Goal: Task Accomplishment & Management: Complete application form

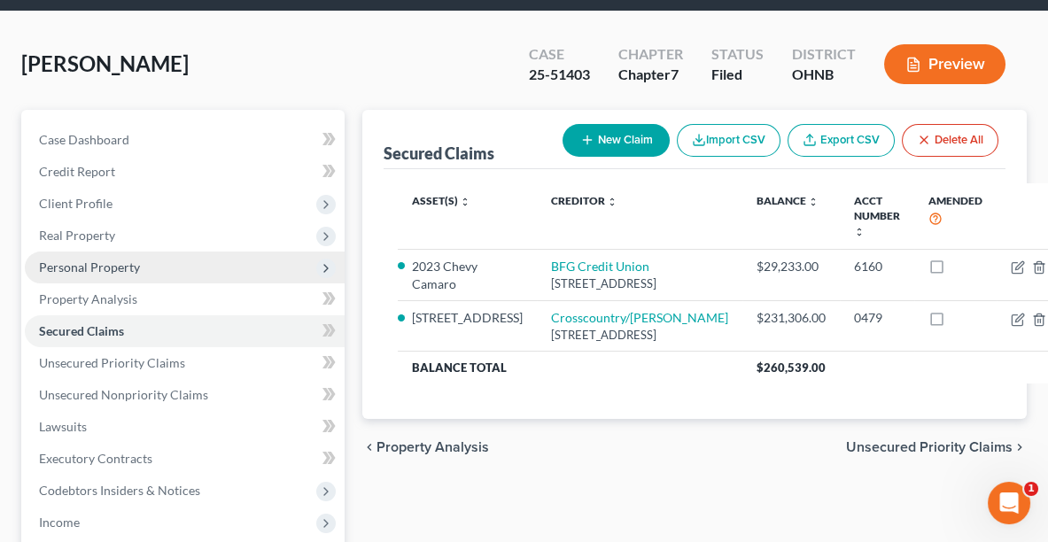
click at [101, 273] on span "Personal Property" at bounding box center [185, 268] width 320 height 32
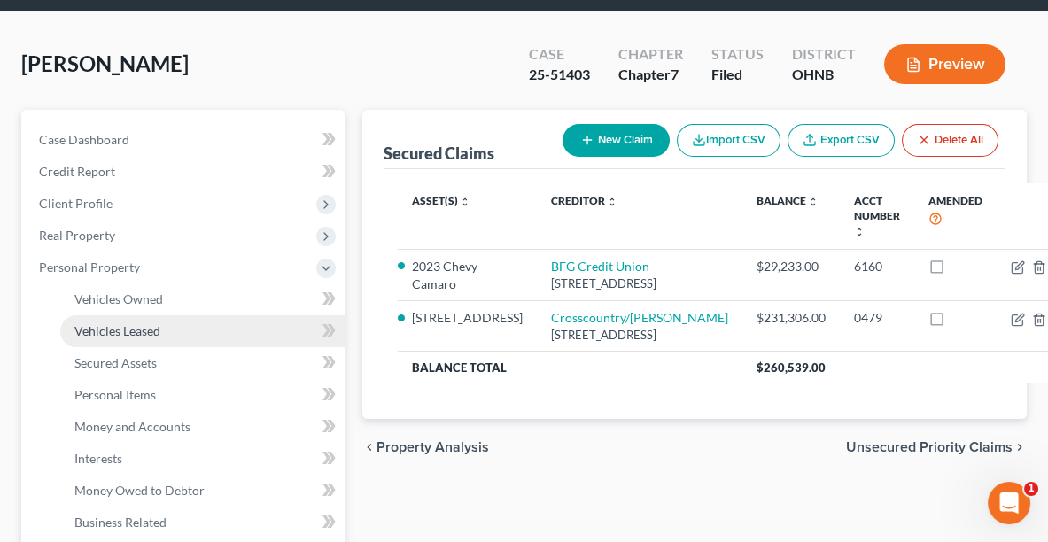
click at [135, 330] on span "Vehicles Leased" at bounding box center [117, 330] width 86 height 15
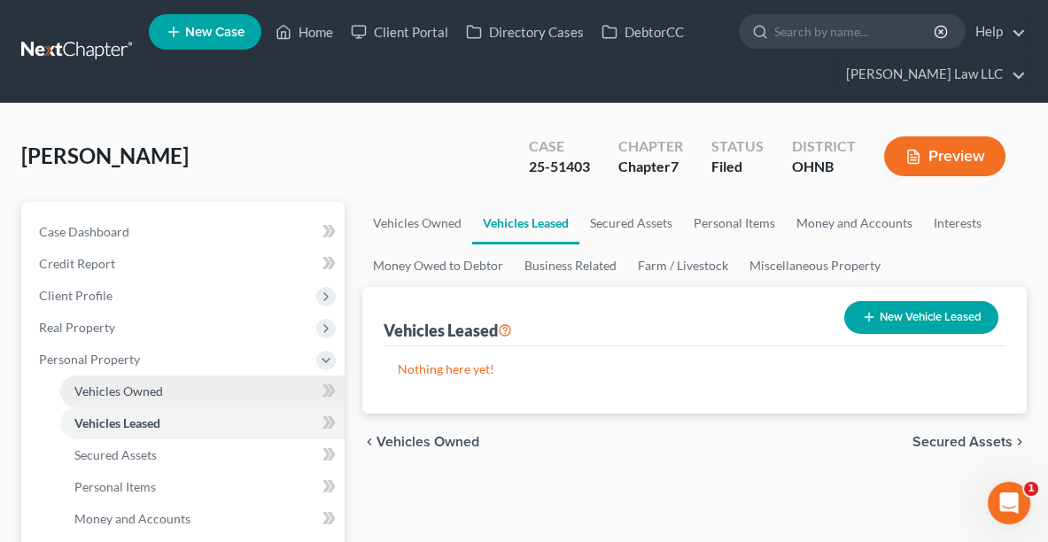
click at [140, 385] on span "Vehicles Owned" at bounding box center [118, 391] width 89 height 15
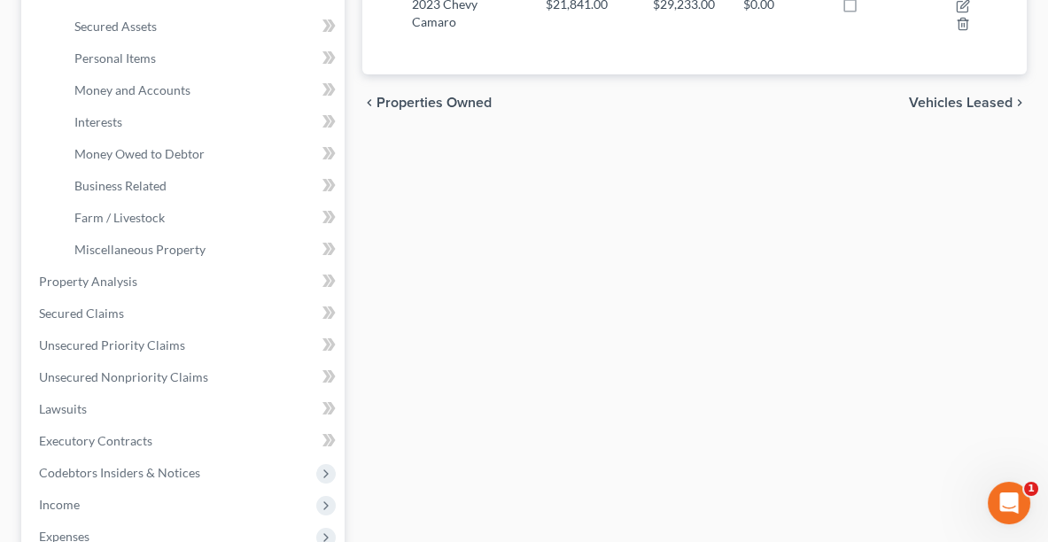
scroll to position [436, 0]
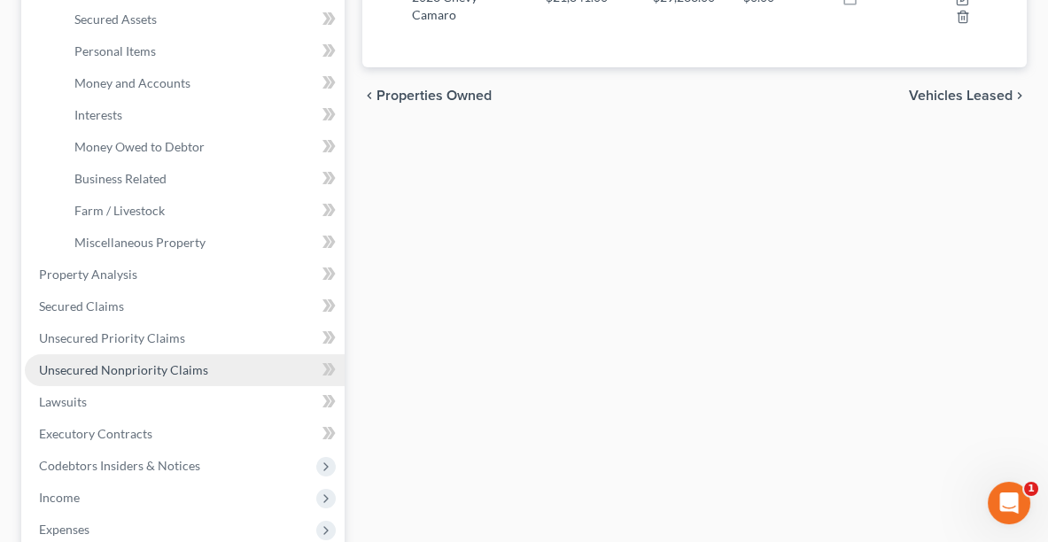
click at [125, 375] on link "Unsecured Nonpriority Claims" at bounding box center [185, 370] width 320 height 32
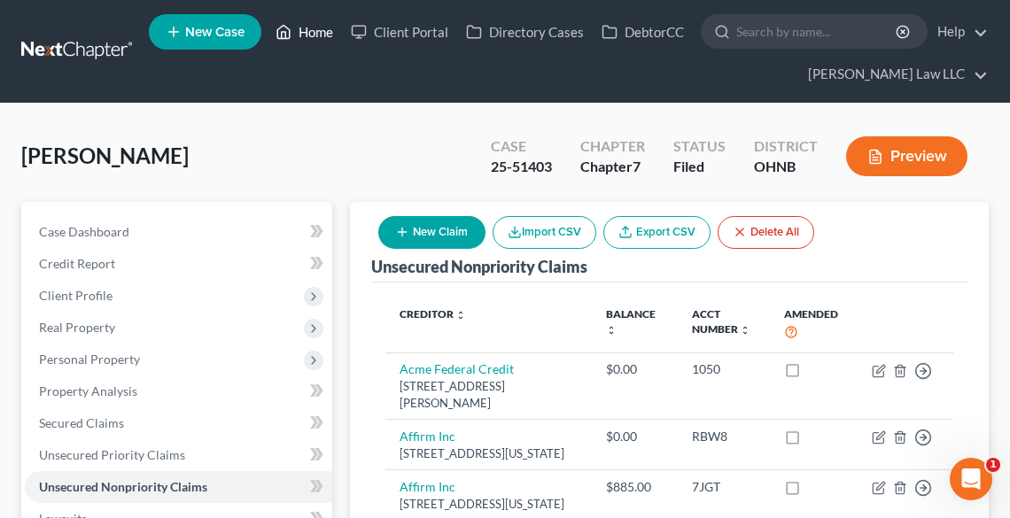
click at [311, 36] on link "Home" at bounding box center [304, 32] width 75 height 32
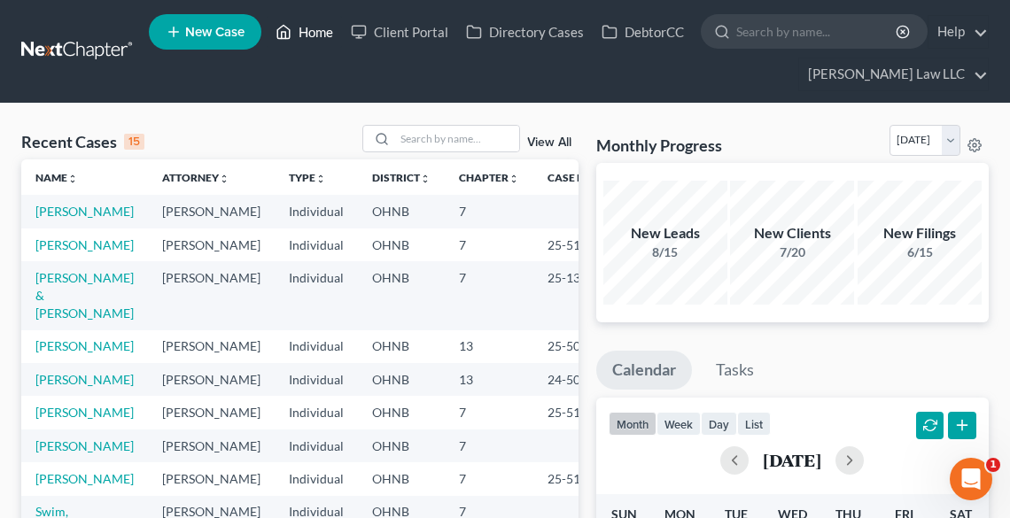
click at [330, 33] on link "Home" at bounding box center [304, 32] width 75 height 32
click at [408, 142] on input "search" at bounding box center [457, 139] width 124 height 26
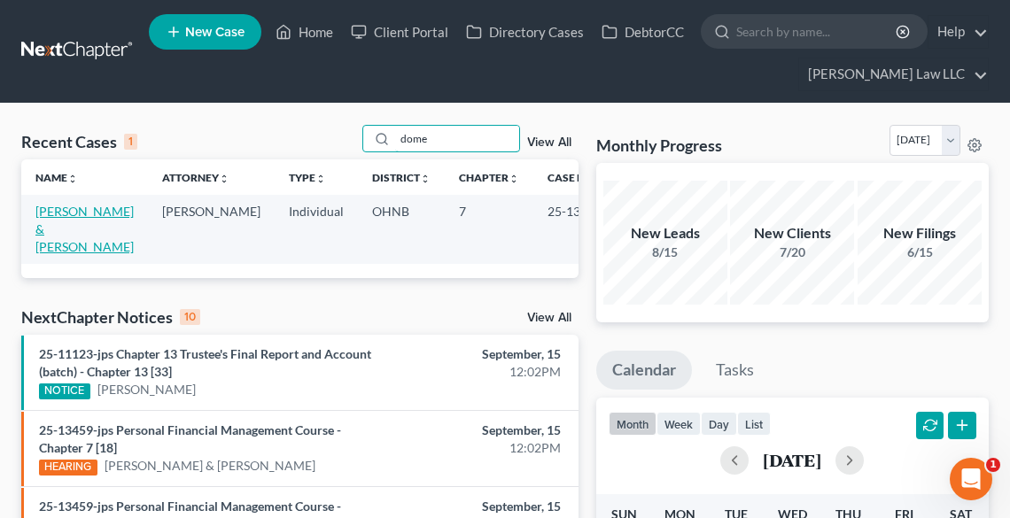
type input "dome"
click at [47, 224] on link "[PERSON_NAME] & [PERSON_NAME]" at bounding box center [84, 229] width 98 height 51
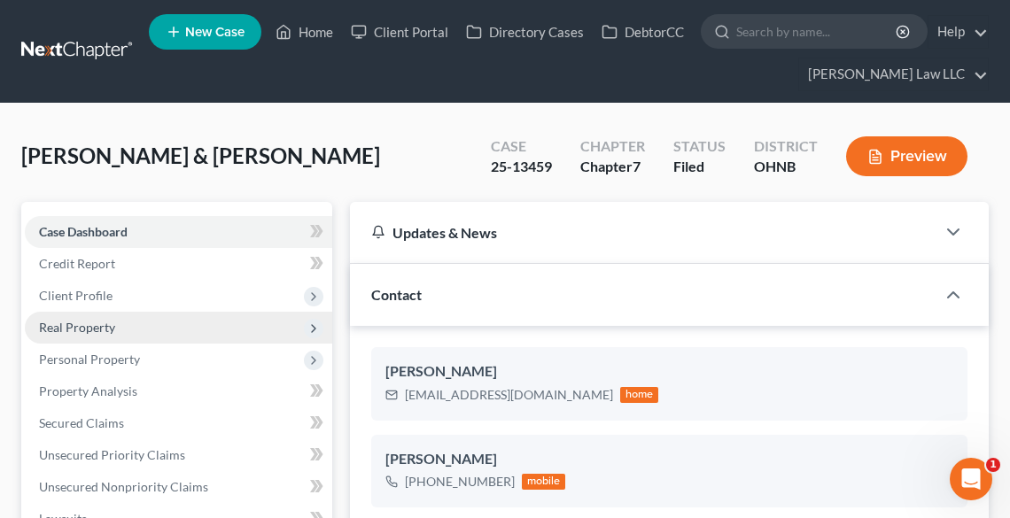
scroll to position [662, 0]
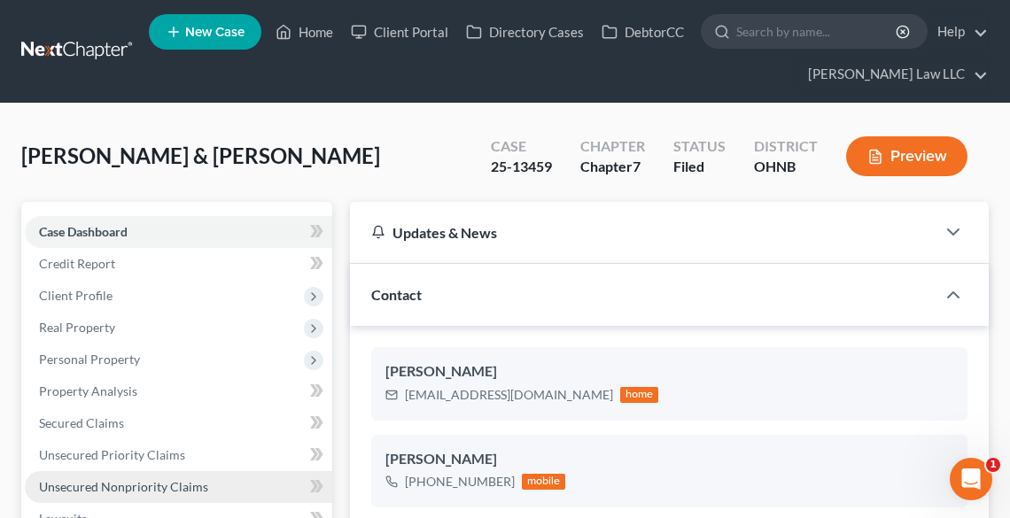
click at [119, 482] on span "Unsecured Nonpriority Claims" at bounding box center [123, 486] width 169 height 15
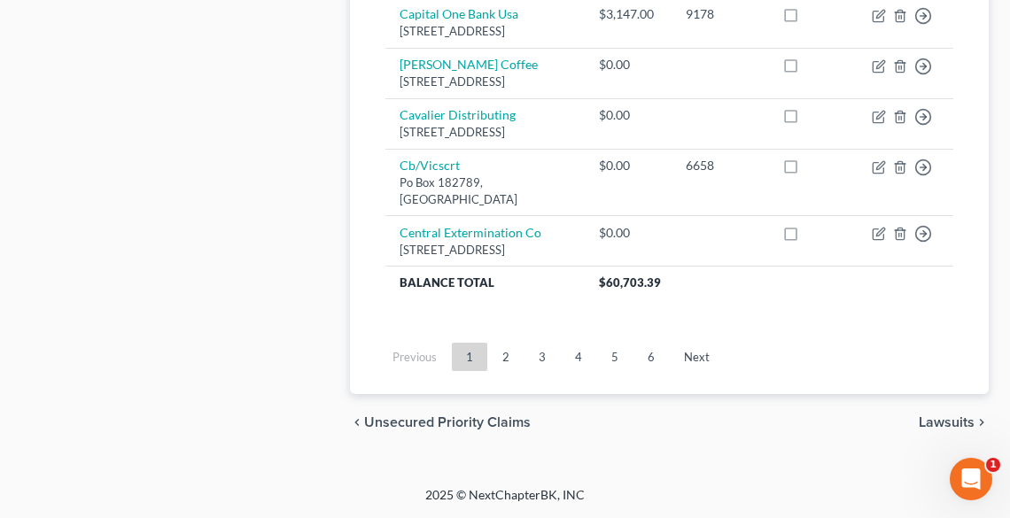
scroll to position [2088, 0]
click at [698, 355] on link "Next" at bounding box center [697, 357] width 54 height 28
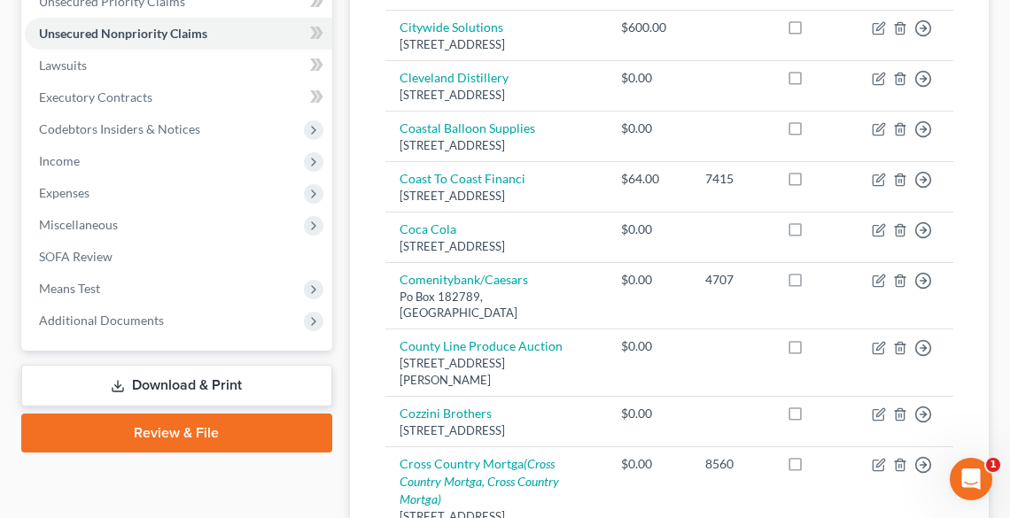
scroll to position [1969, 0]
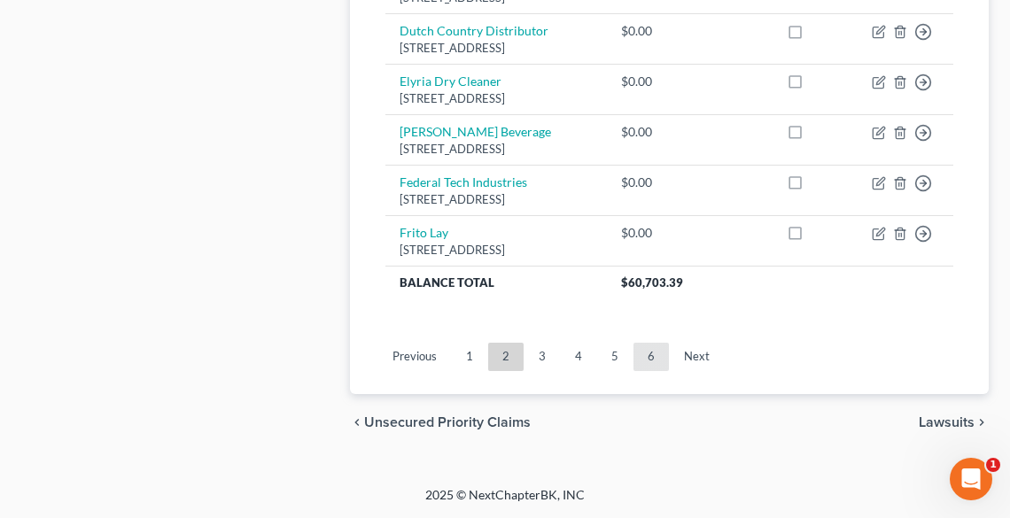
click at [652, 355] on link "6" at bounding box center [651, 357] width 35 height 28
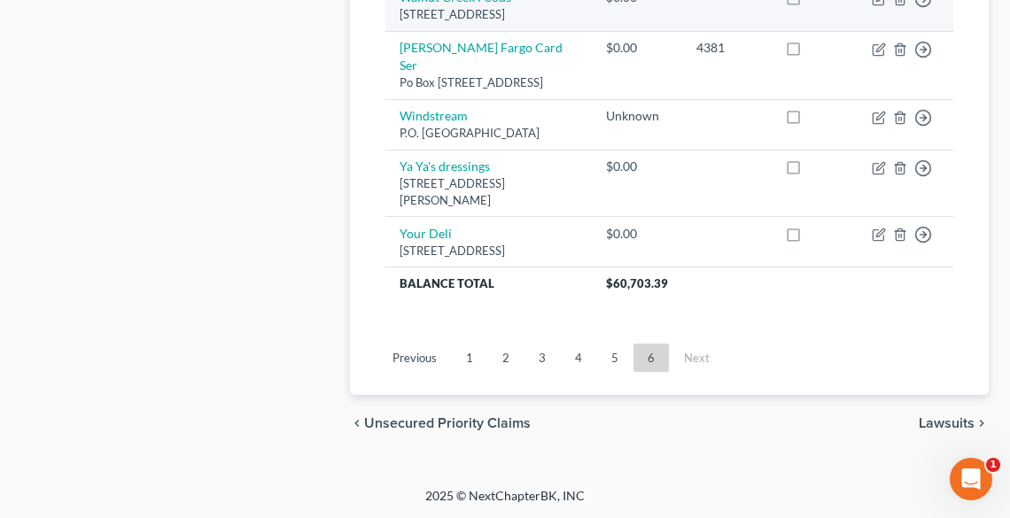
scroll to position [1390, 0]
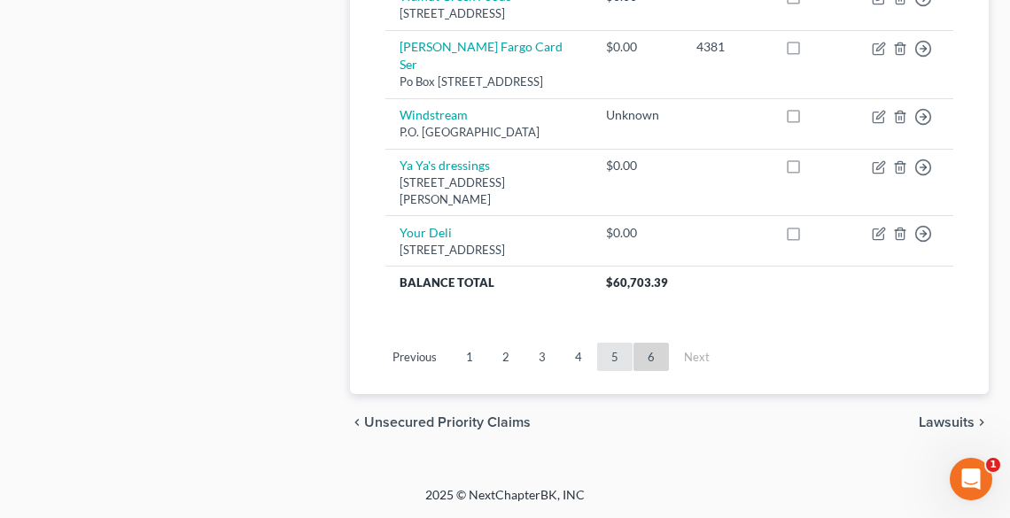
click at [605, 354] on link "5" at bounding box center [614, 357] width 35 height 28
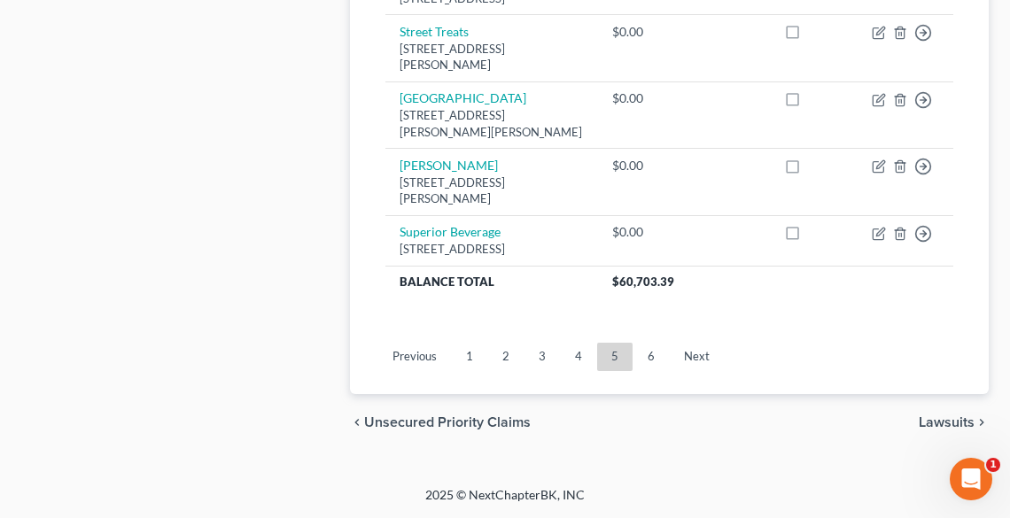
scroll to position [2010, 0]
click at [585, 362] on link "4" at bounding box center [578, 357] width 35 height 28
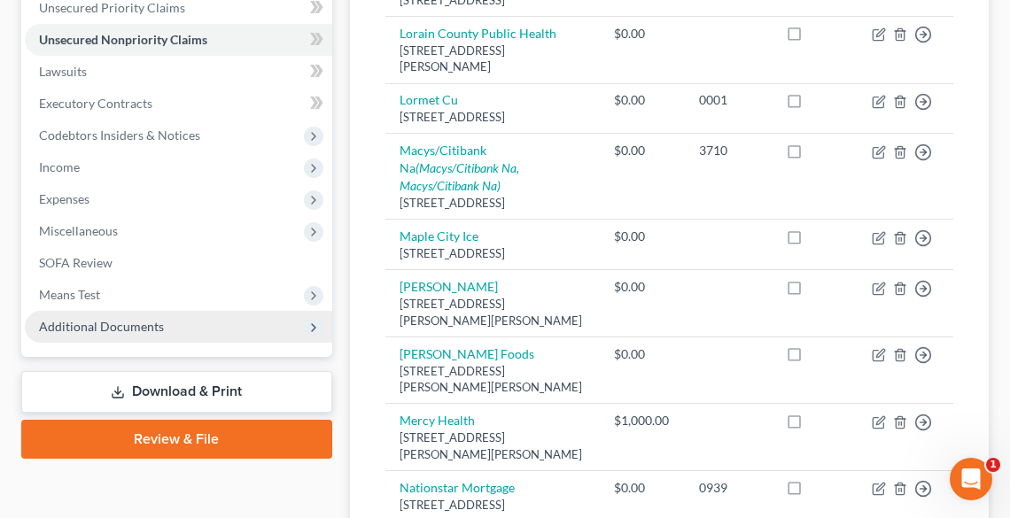
scroll to position [422, 0]
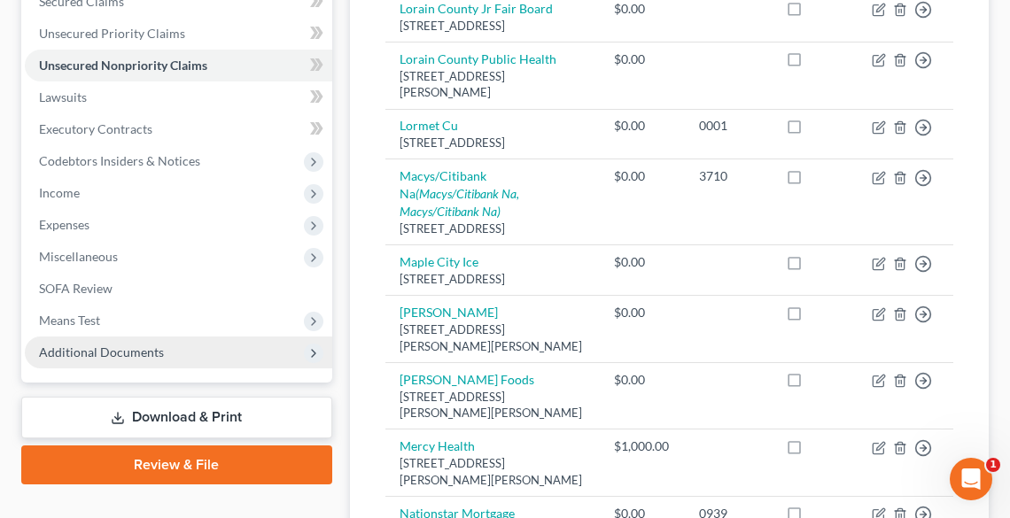
click at [114, 354] on span "Additional Documents" at bounding box center [101, 352] width 125 height 15
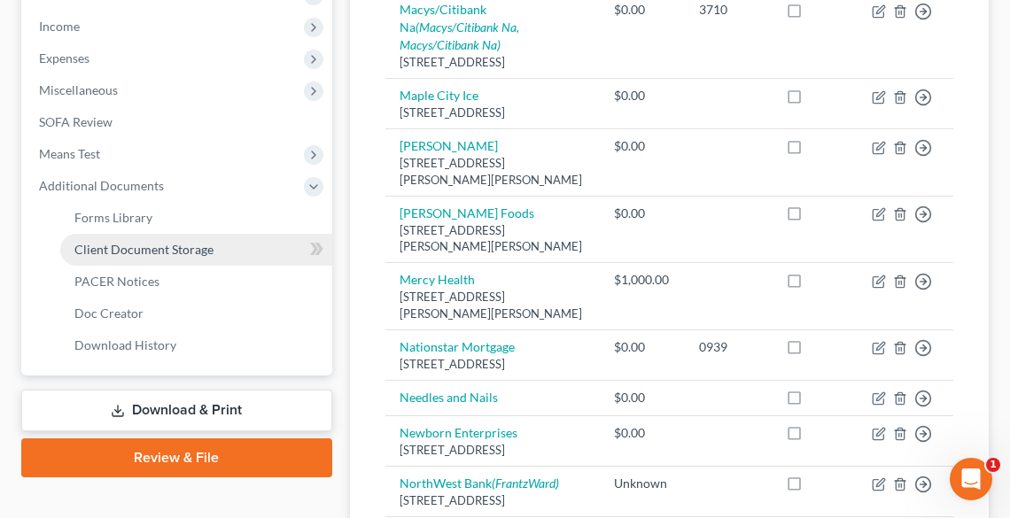
scroll to position [564, 0]
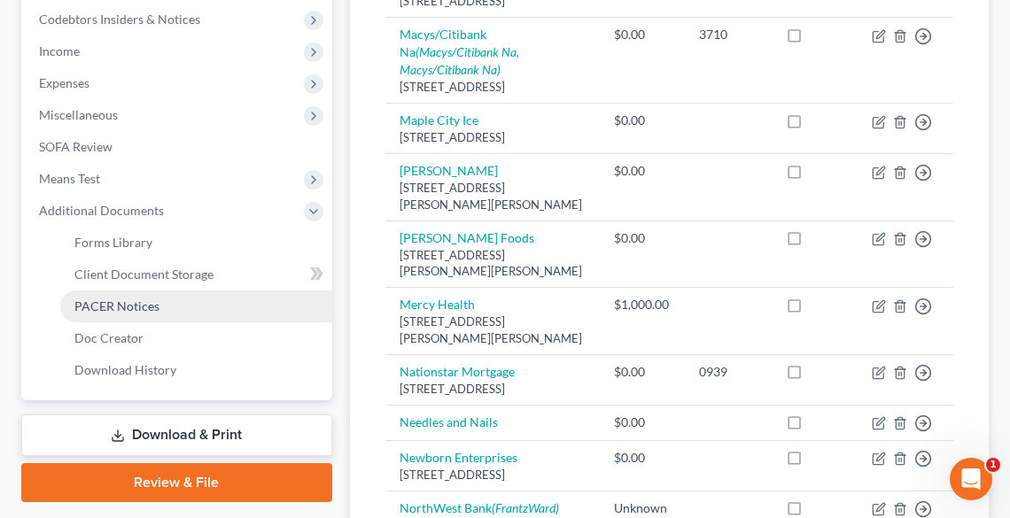
click at [145, 305] on span "PACER Notices" at bounding box center [116, 306] width 85 height 15
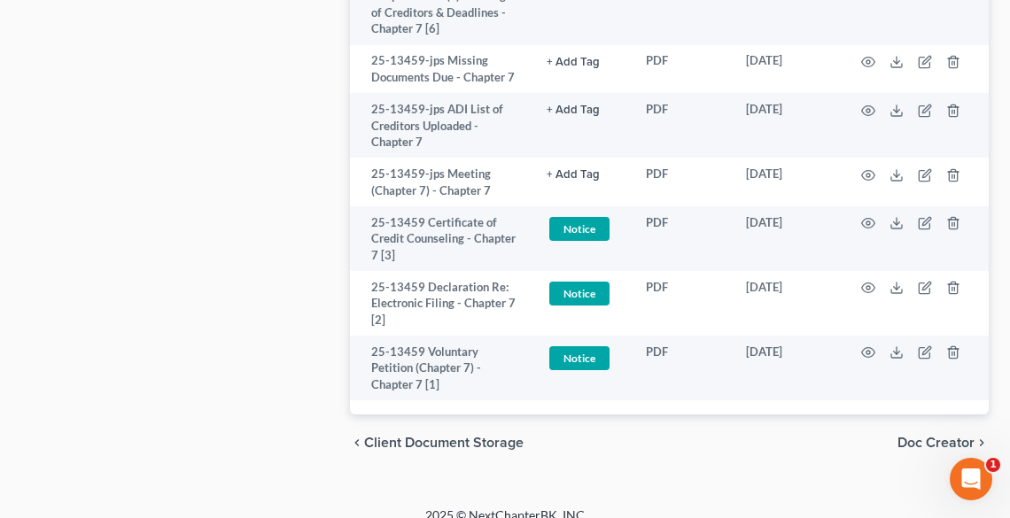
scroll to position [1314, 0]
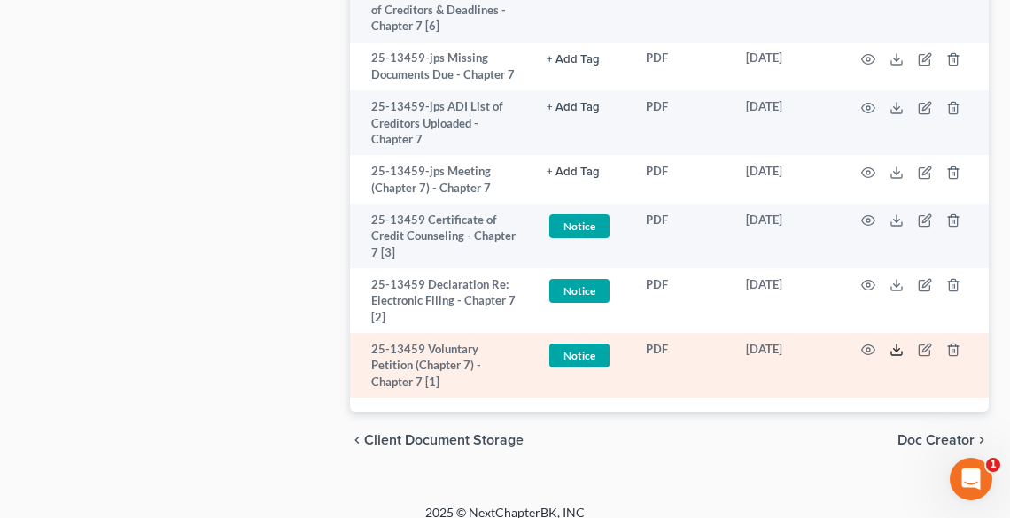
click at [893, 343] on icon at bounding box center [897, 350] width 14 height 14
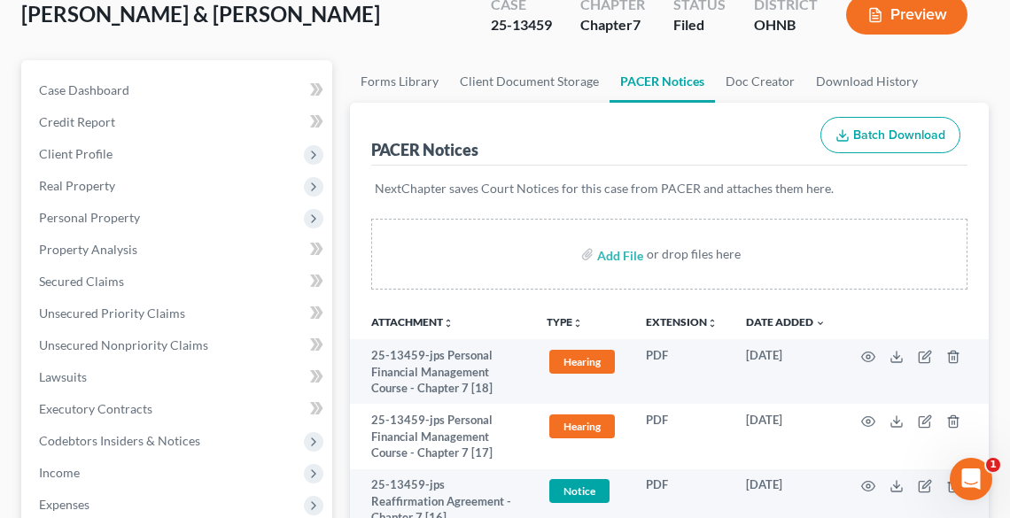
scroll to position [425, 0]
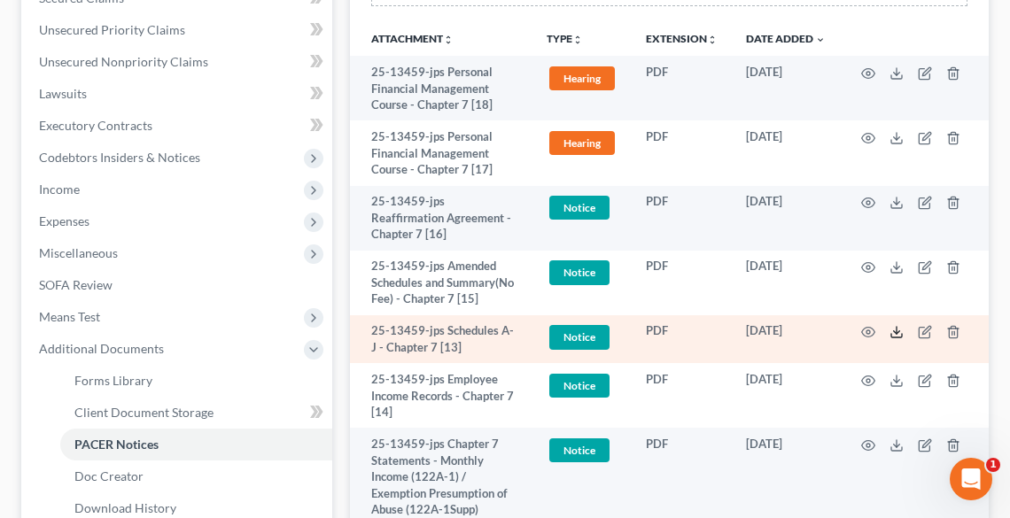
click at [895, 325] on icon at bounding box center [897, 332] width 14 height 14
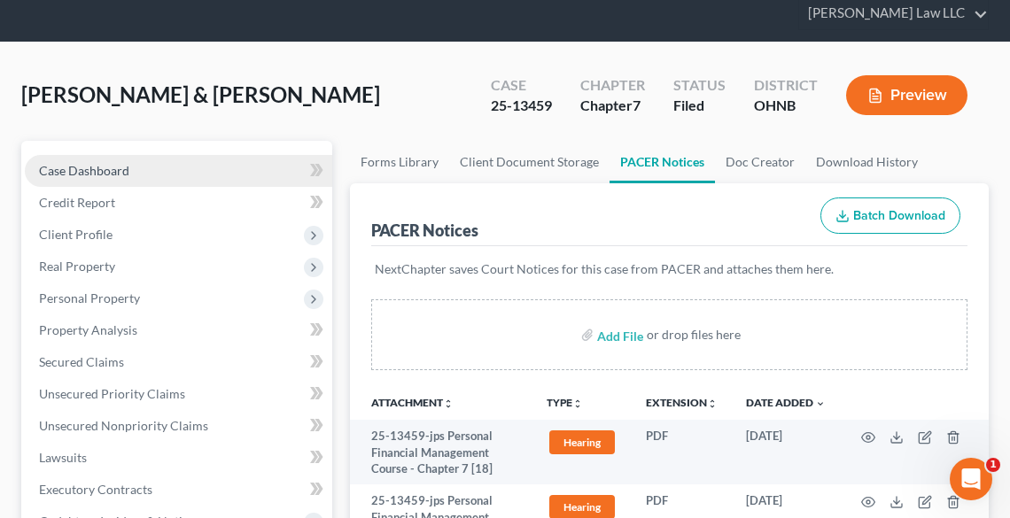
scroll to position [0, 0]
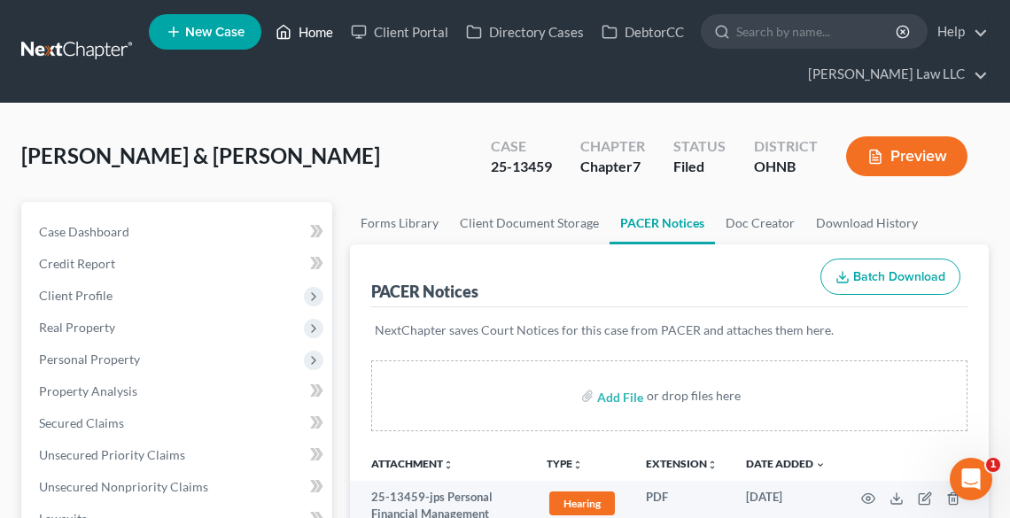
click at [285, 35] on icon at bounding box center [284, 31] width 16 height 21
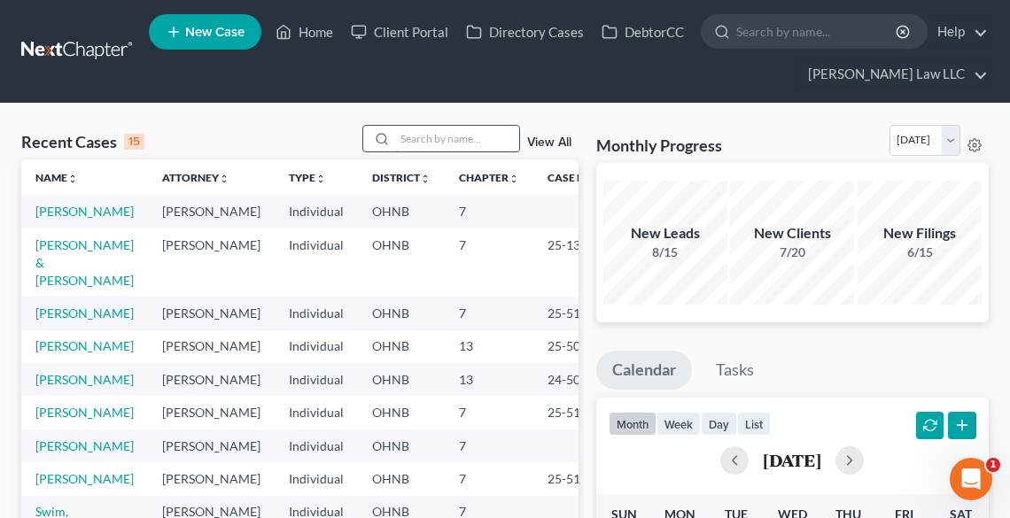
click at [424, 136] on input "search" at bounding box center [457, 139] width 124 height 26
type input "[PERSON_NAME]"
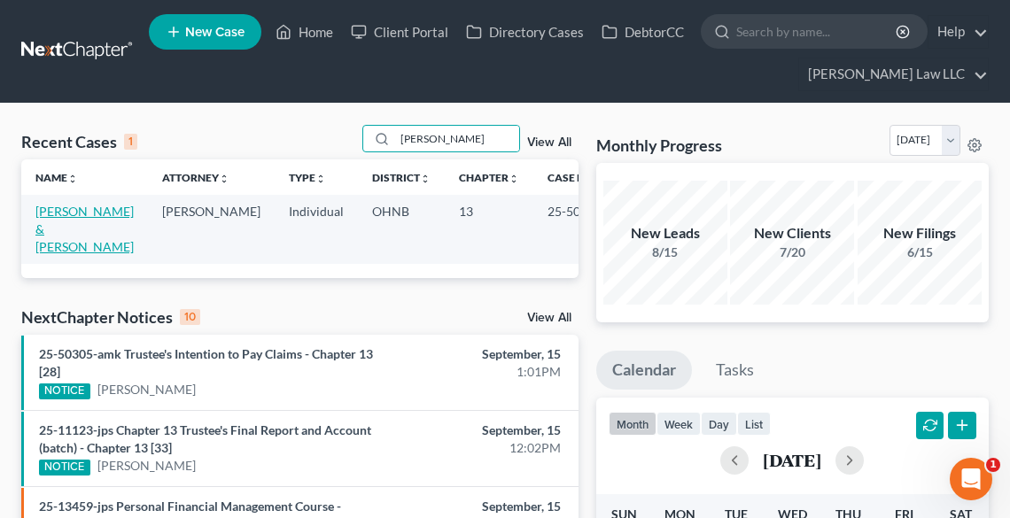
click at [83, 207] on link "[PERSON_NAME] & [PERSON_NAME]" at bounding box center [84, 229] width 98 height 51
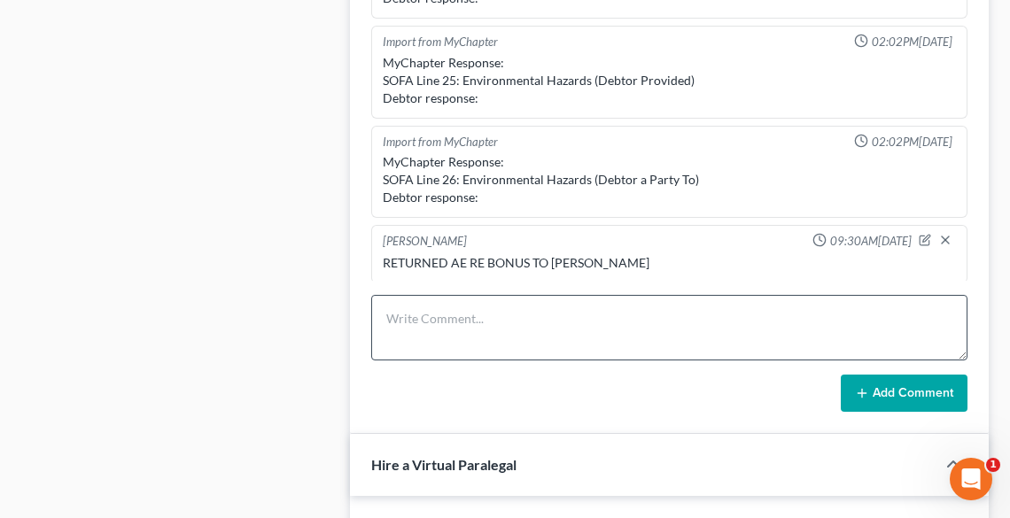
scroll to position [1205, 0]
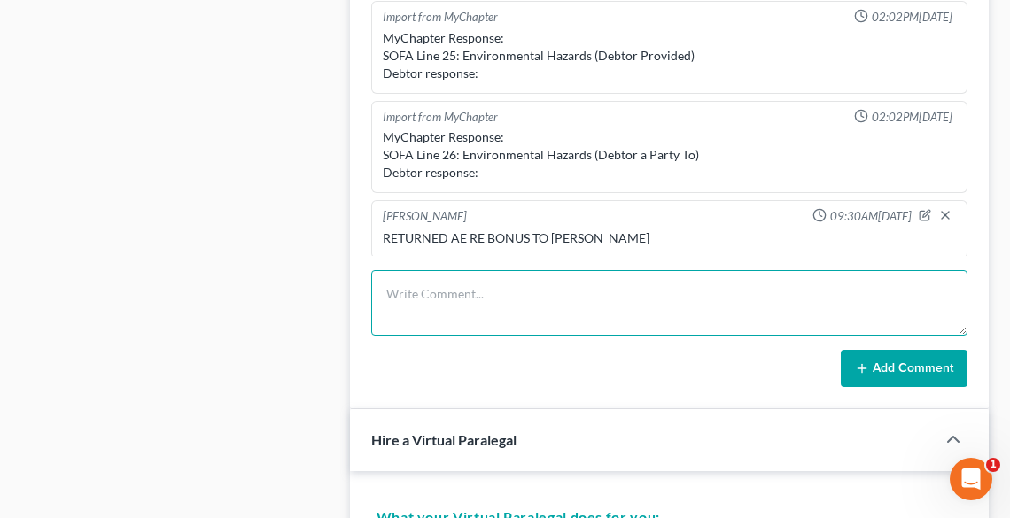
click at [510, 287] on textarea at bounding box center [669, 303] width 596 height 66
type textarea "UPLOADED ORDER TO TURNOVER"
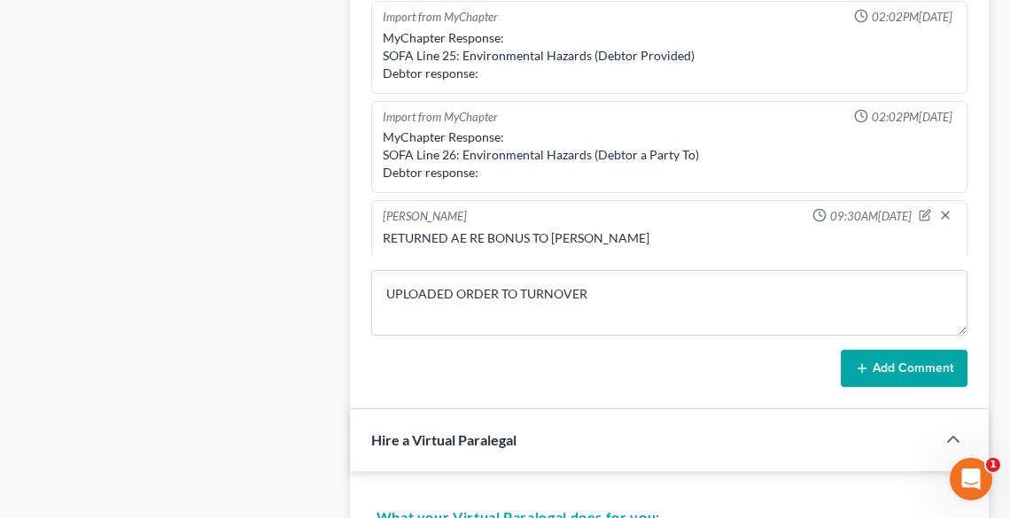
click at [914, 351] on button "Add Comment" at bounding box center [904, 368] width 127 height 37
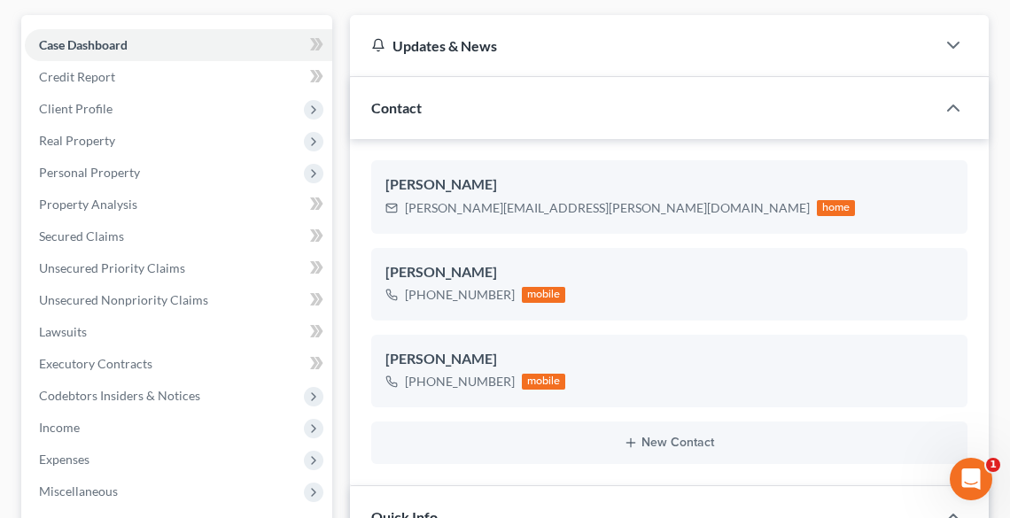
scroll to position [0, 0]
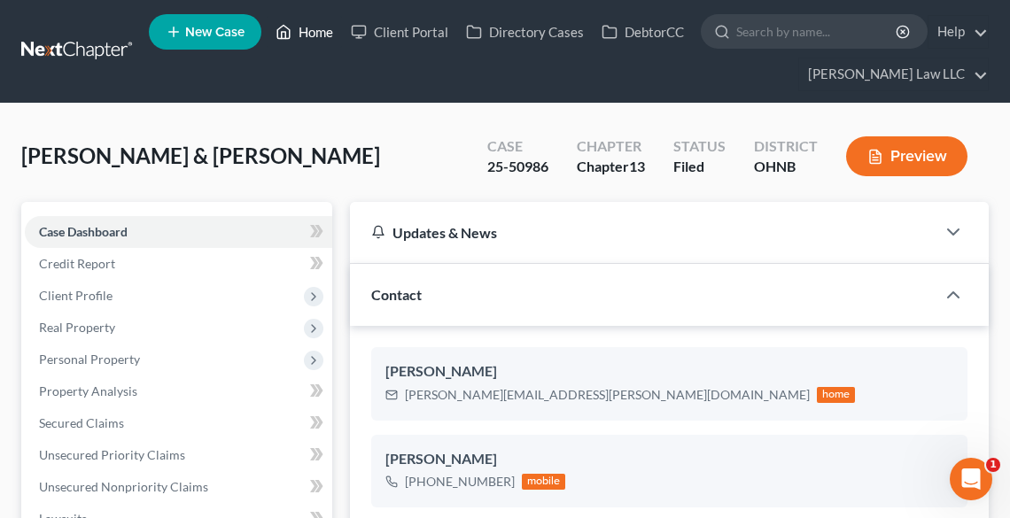
click at [323, 30] on link "Home" at bounding box center [304, 32] width 75 height 32
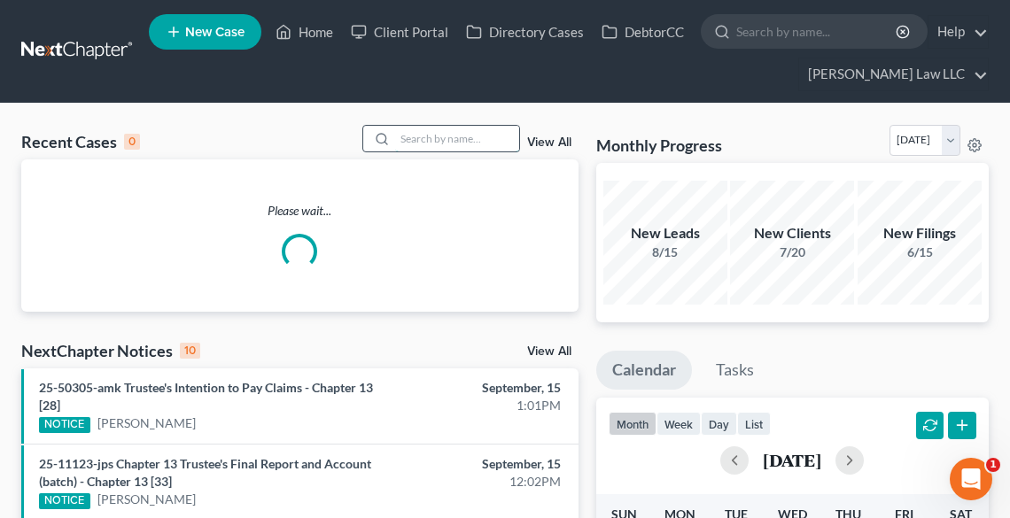
click at [462, 140] on input "search" at bounding box center [457, 139] width 124 height 26
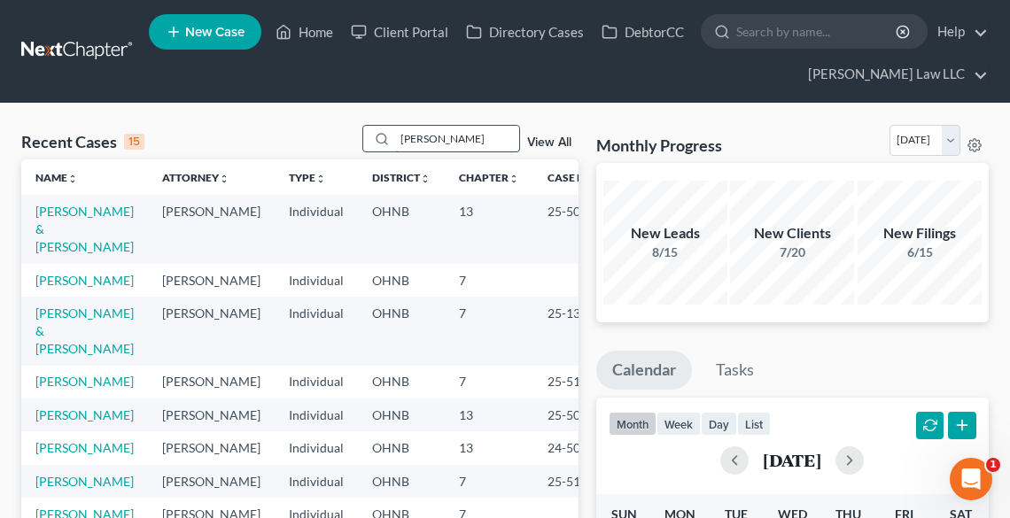
type input "[PERSON_NAME]"
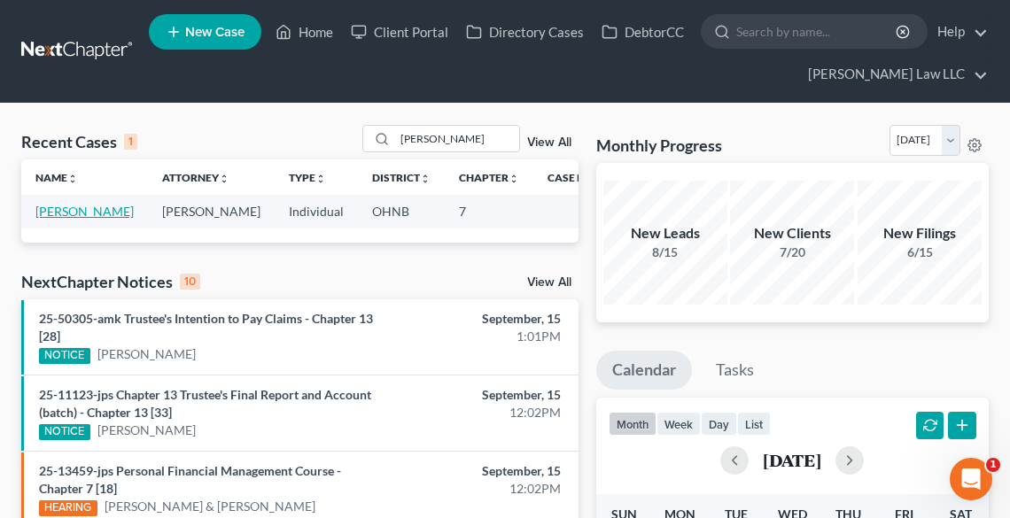
click at [48, 219] on link "[PERSON_NAME]" at bounding box center [84, 211] width 98 height 15
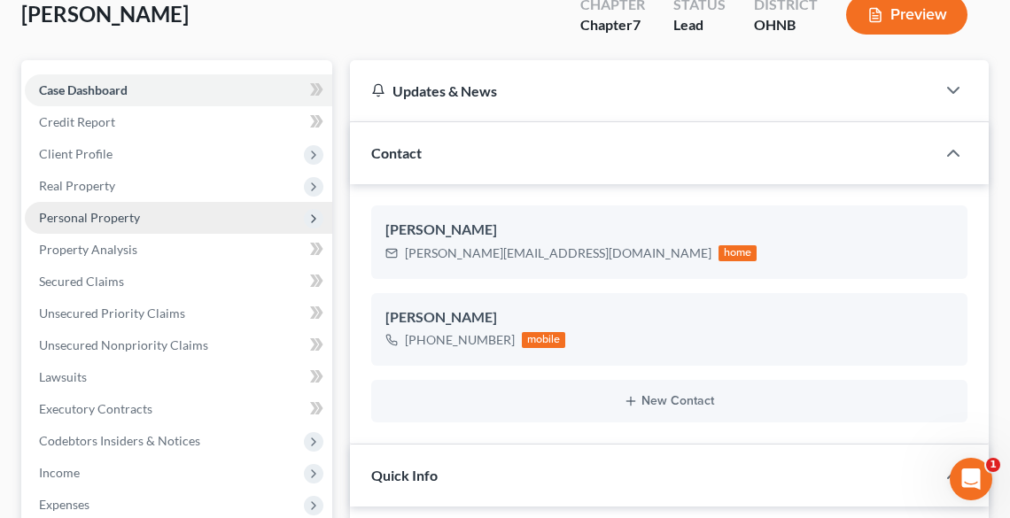
scroll to position [284, 0]
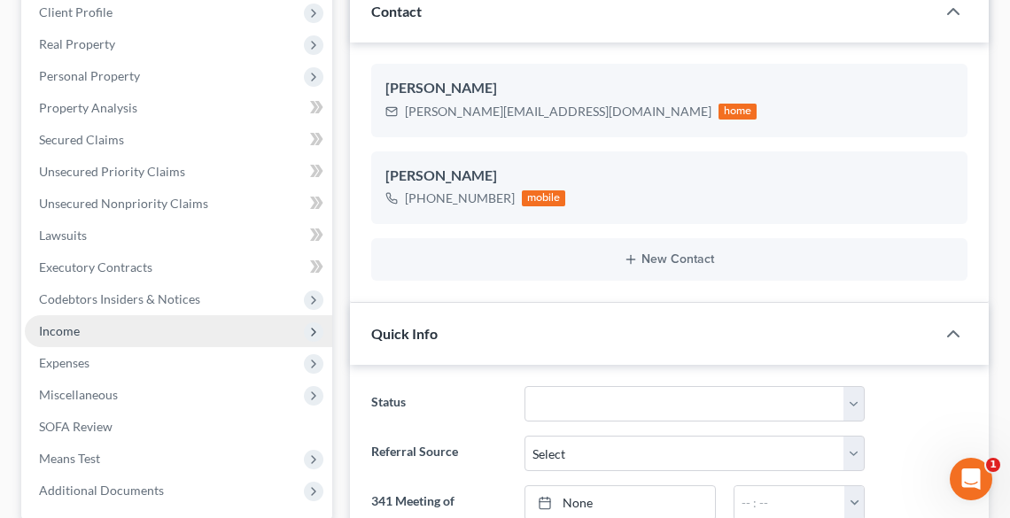
click at [60, 328] on span "Income" at bounding box center [59, 330] width 41 height 15
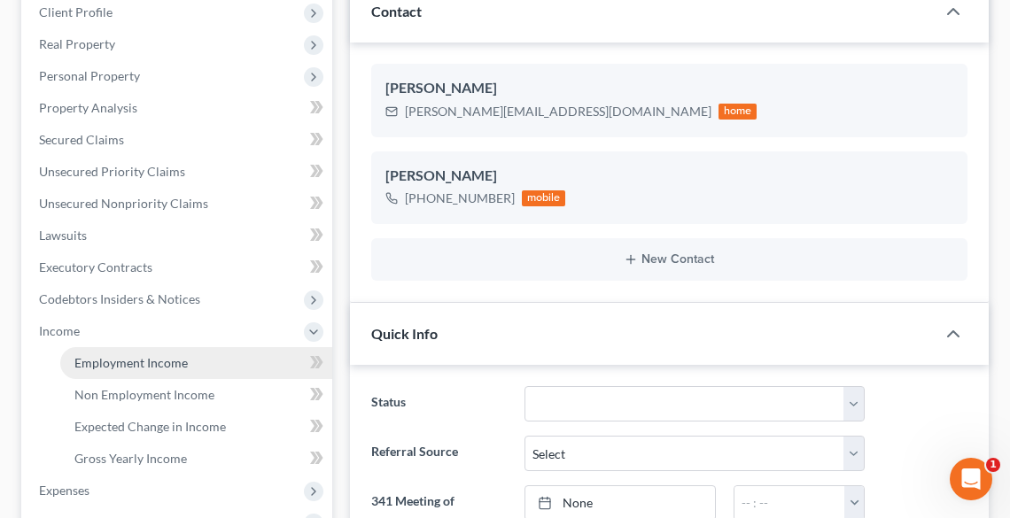
click at [77, 359] on span "Employment Income" at bounding box center [130, 362] width 113 height 15
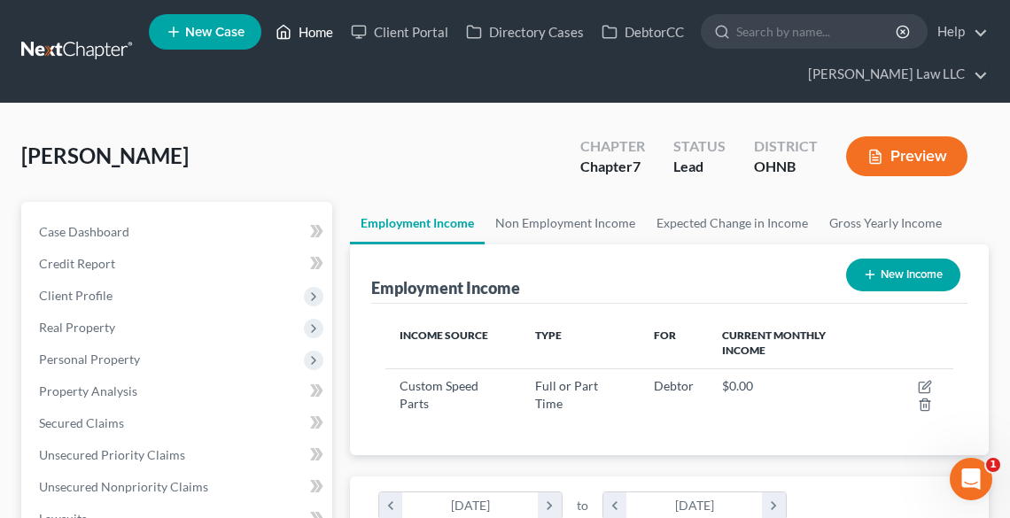
click at [301, 32] on link "Home" at bounding box center [304, 32] width 75 height 32
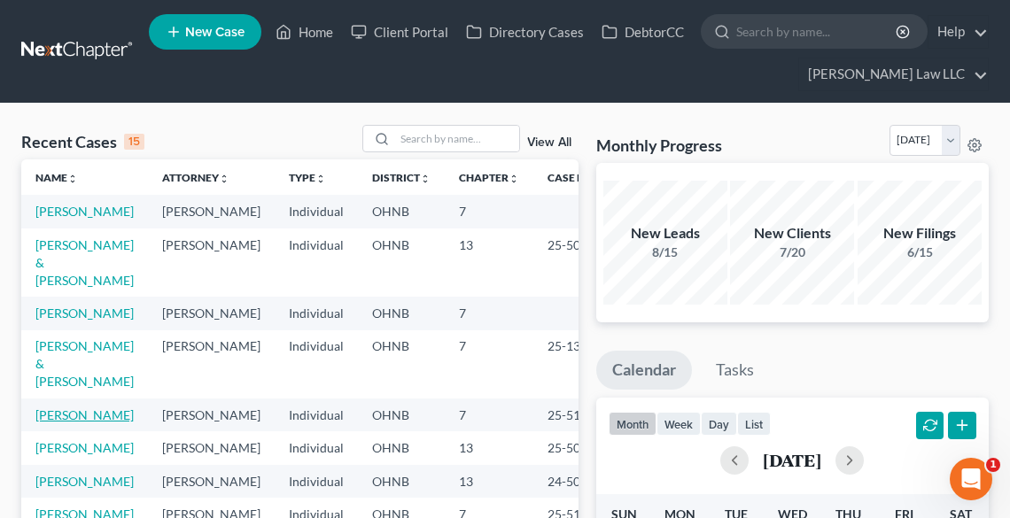
click at [64, 423] on link "[PERSON_NAME]" at bounding box center [84, 415] width 98 height 15
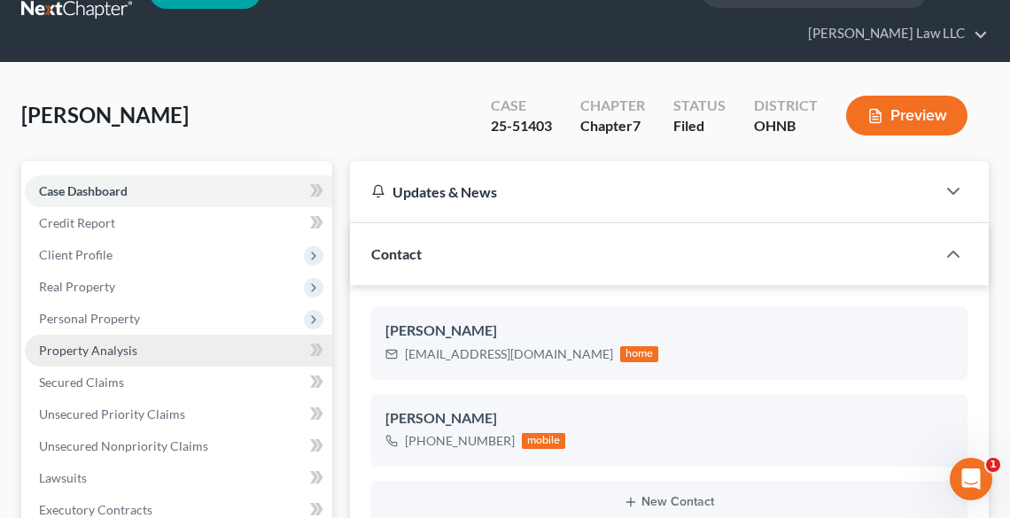
scroll to position [213, 0]
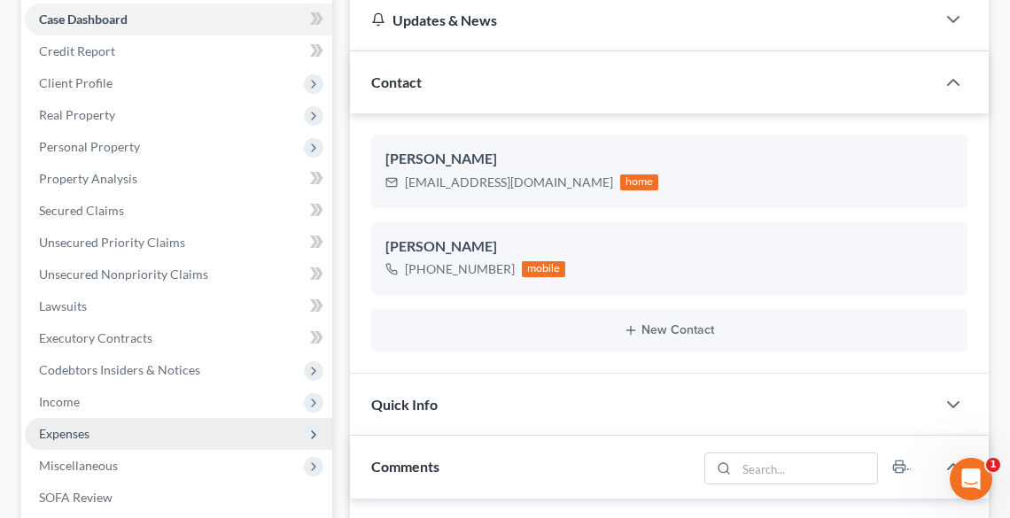
click at [89, 431] on span "Expenses" at bounding box center [64, 433] width 51 height 15
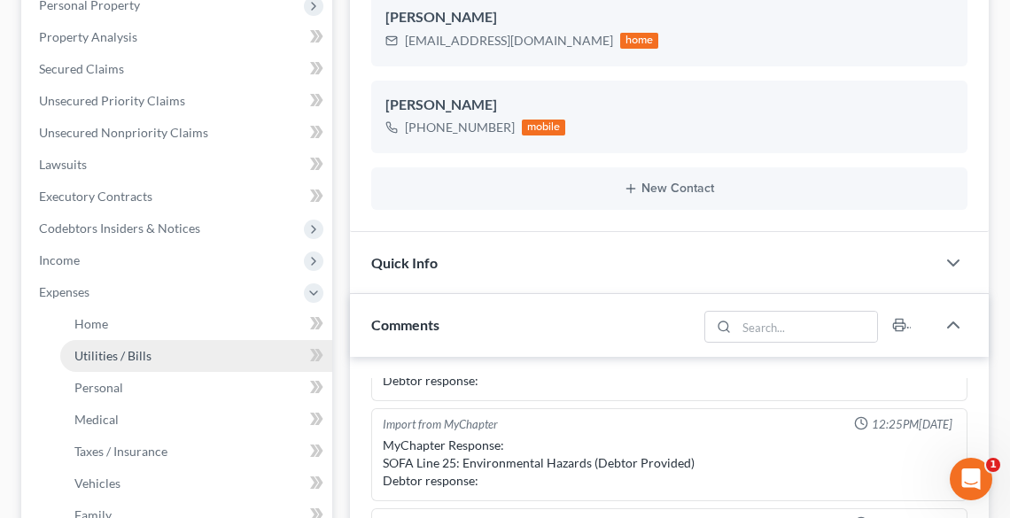
click at [99, 348] on span "Utilities / Bills" at bounding box center [112, 355] width 77 height 15
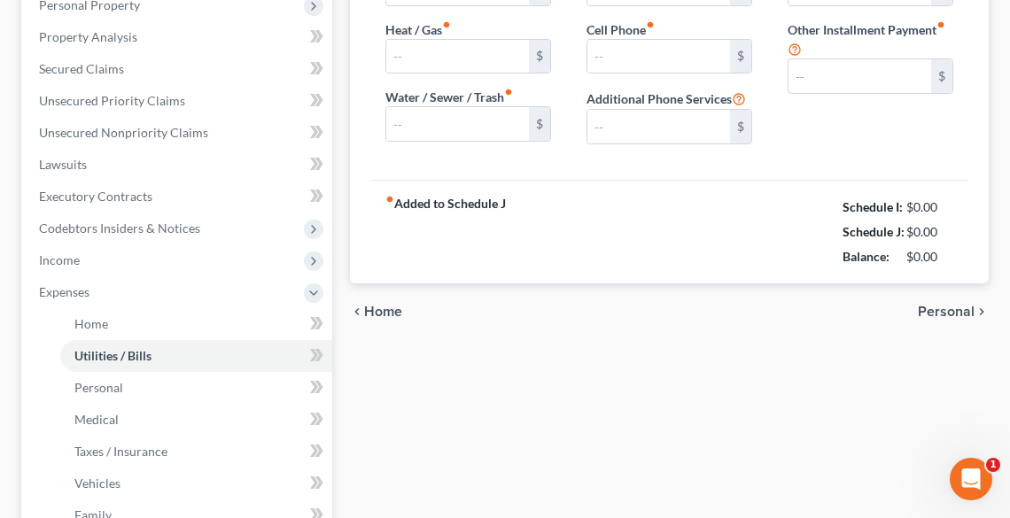
type input "130.00"
type input "0.00"
type input "69.00"
type input "153.00"
type input "0.00"
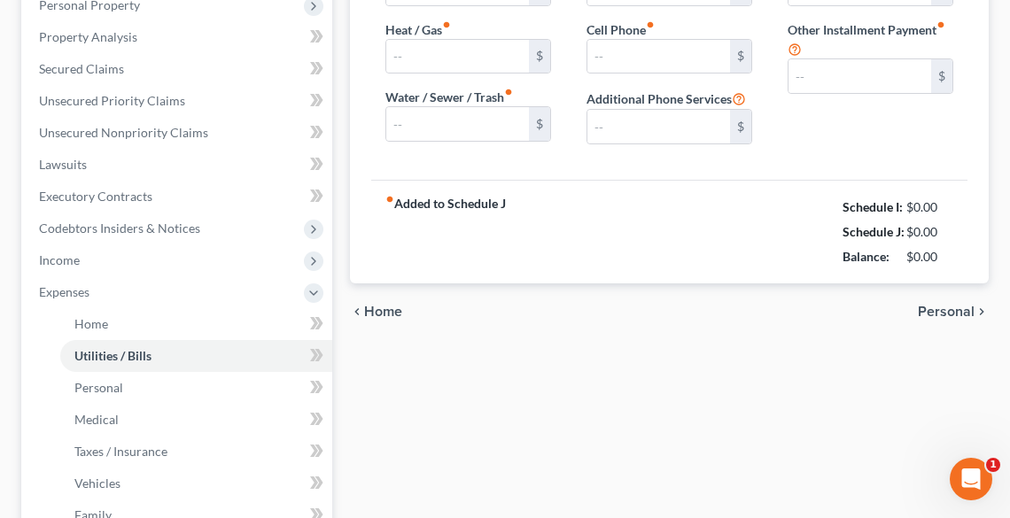
type input "0.00"
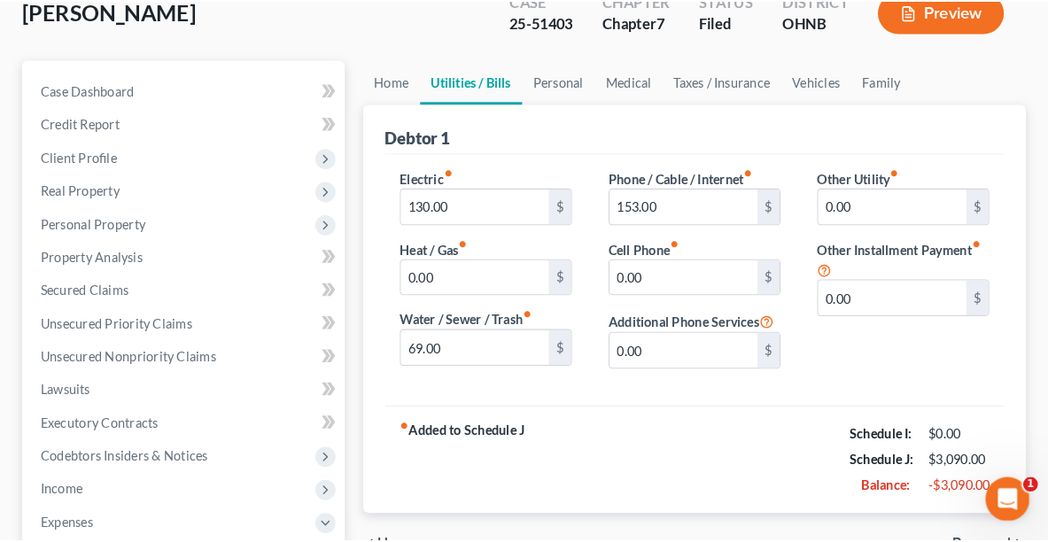
scroll to position [284, 0]
